Goal: Task Accomplishment & Management: Use online tool/utility

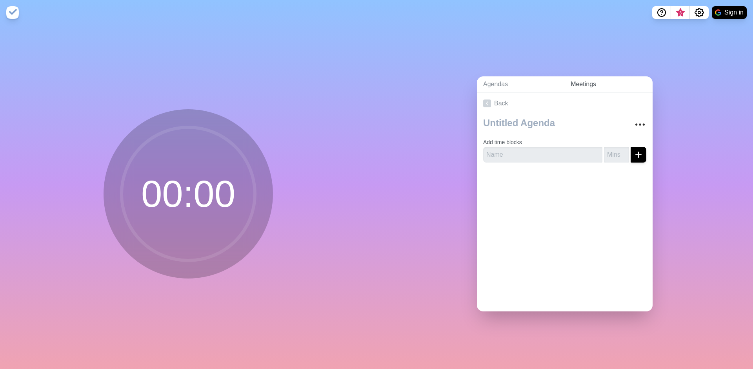
click at [564, 81] on link "Meetings" at bounding box center [608, 84] width 88 height 16
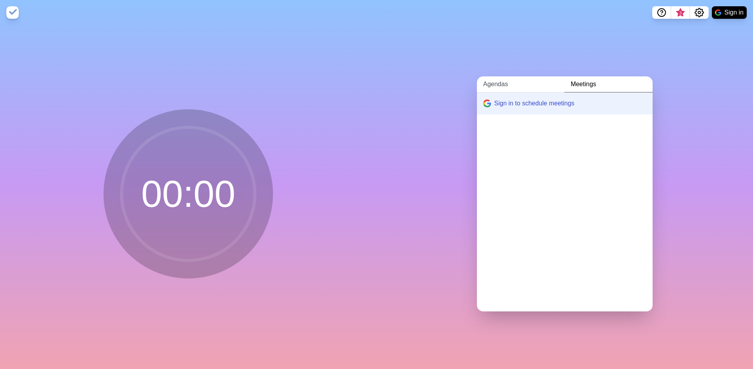
click at [492, 85] on link "Agendas" at bounding box center [520, 84] width 87 height 16
click at [493, 97] on link "Create an Agenda" at bounding box center [565, 104] width 176 height 22
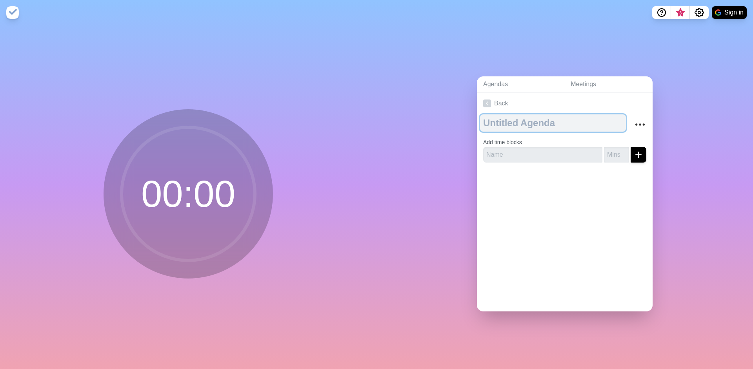
click at [501, 117] on textarea at bounding box center [553, 122] width 146 height 17
click at [10, 10] on img at bounding box center [12, 12] width 13 height 13
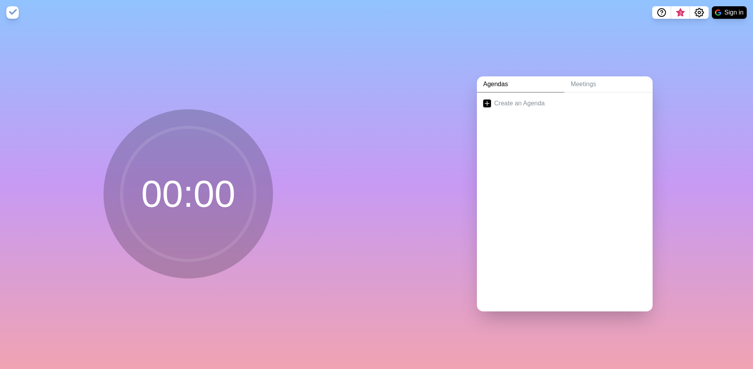
click at [10, 10] on img at bounding box center [12, 12] width 13 height 13
click at [334, 214] on div "00 : 00" at bounding box center [188, 197] width 376 height 344
